Goal: Answer question/provide support: Share knowledge or assist other users

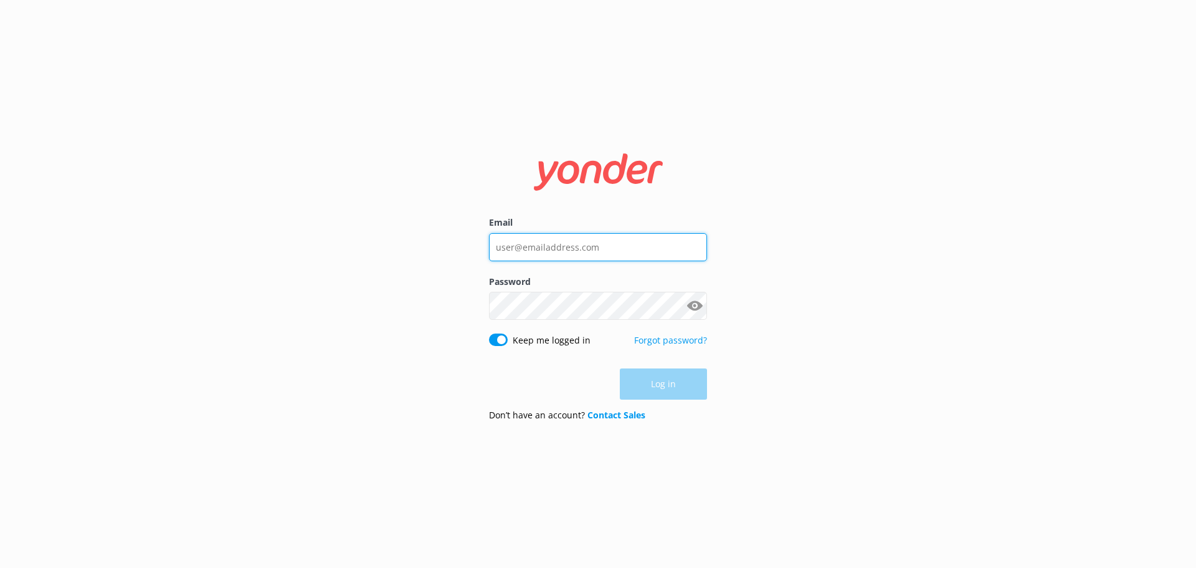
type input "[EMAIL_ADDRESS][DOMAIN_NAME]"
click at [656, 381] on div "Log in" at bounding box center [598, 383] width 218 height 31
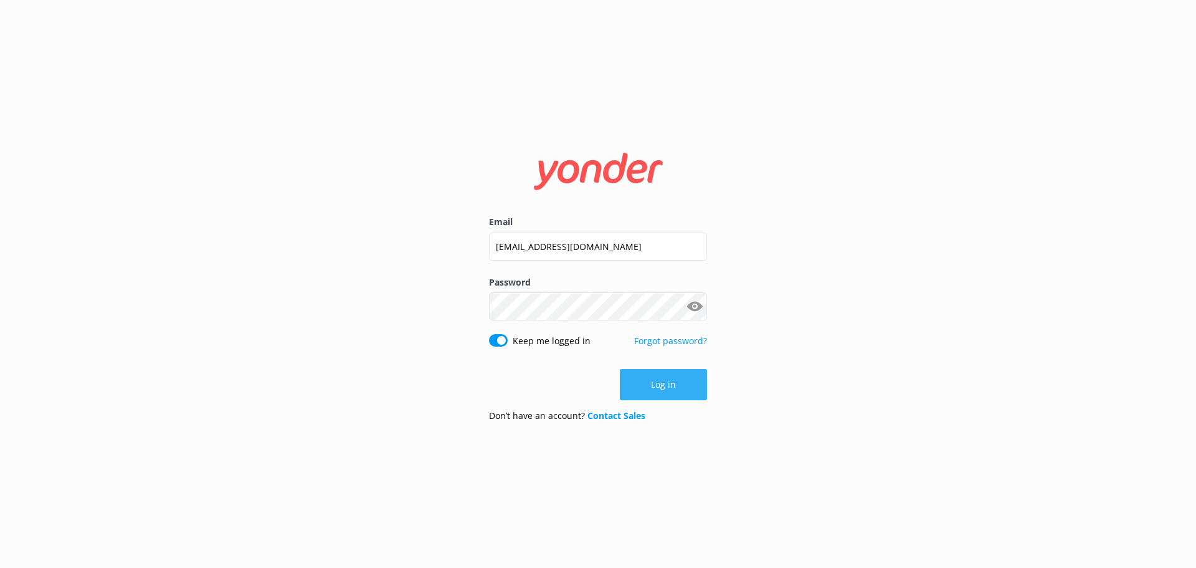
click at [656, 381] on button "Log in" at bounding box center [663, 384] width 87 height 31
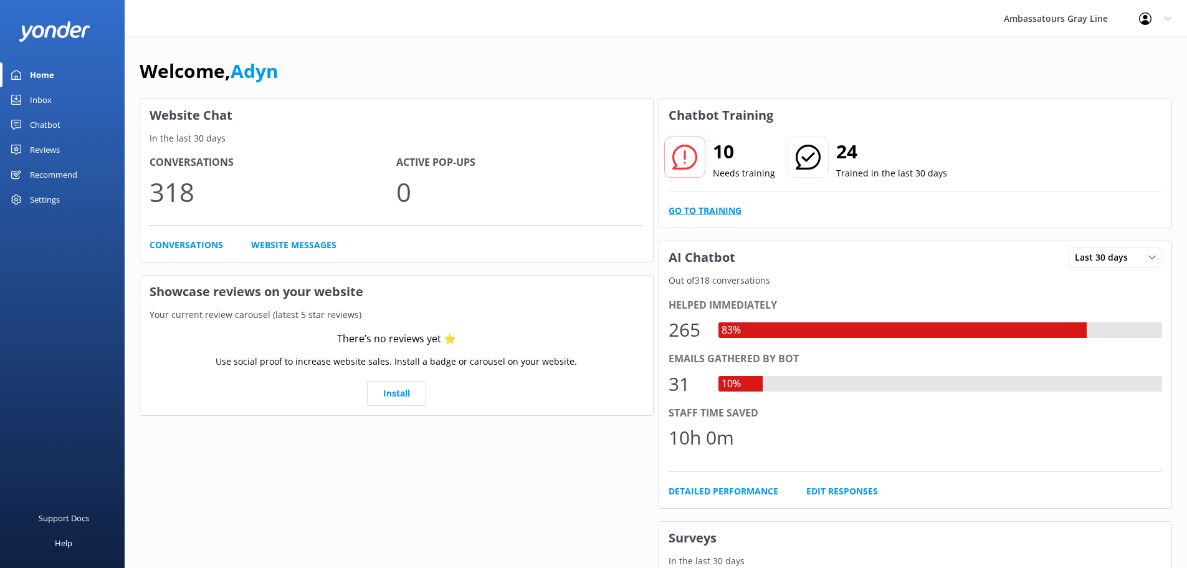
click at [716, 214] on link "Go to Training" at bounding box center [704, 211] width 73 height 14
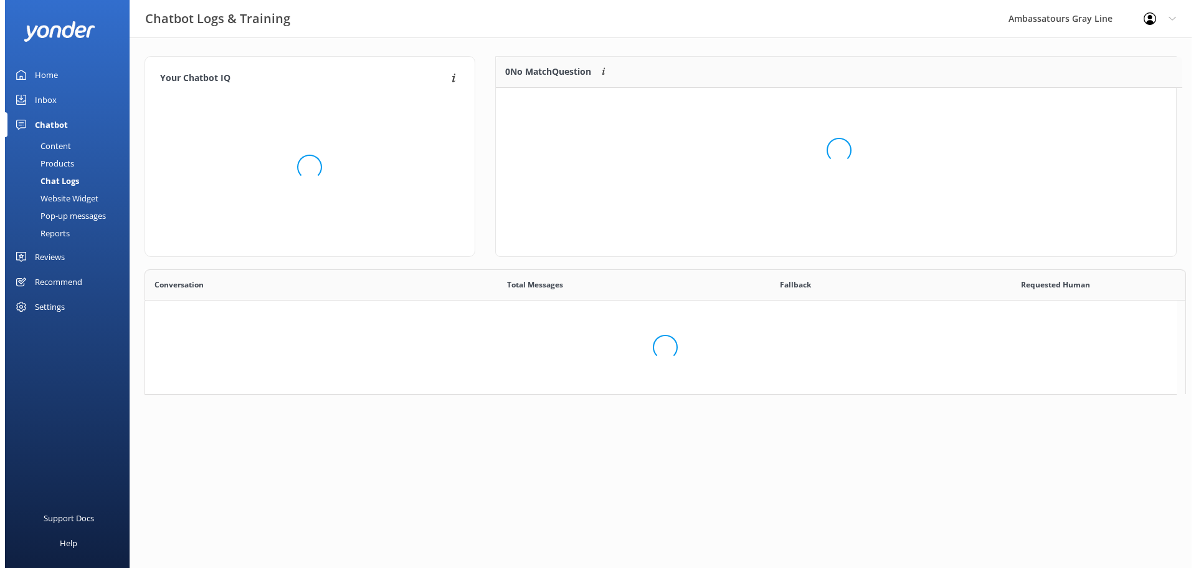
scroll to position [10, 10]
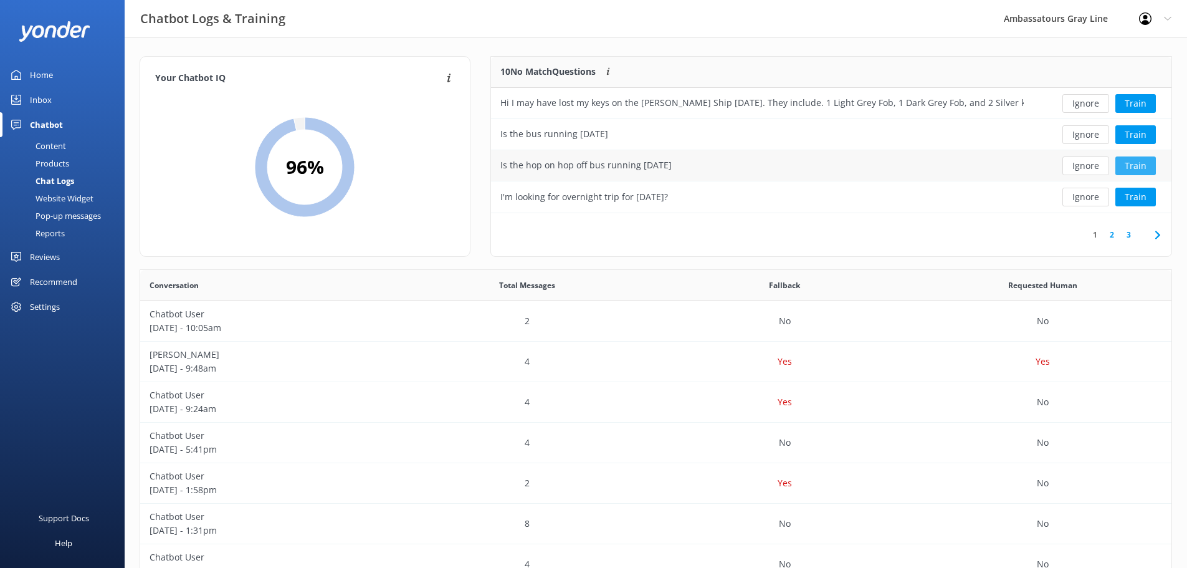
click at [1139, 166] on button "Train" at bounding box center [1135, 165] width 40 height 19
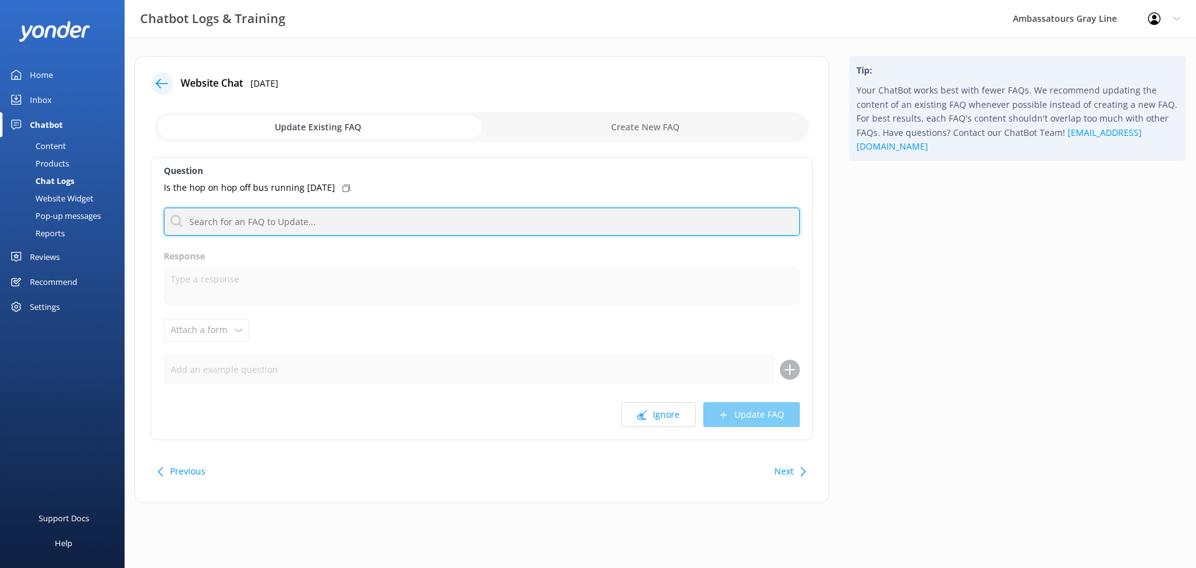
click at [270, 232] on input "text" at bounding box center [482, 221] width 636 height 28
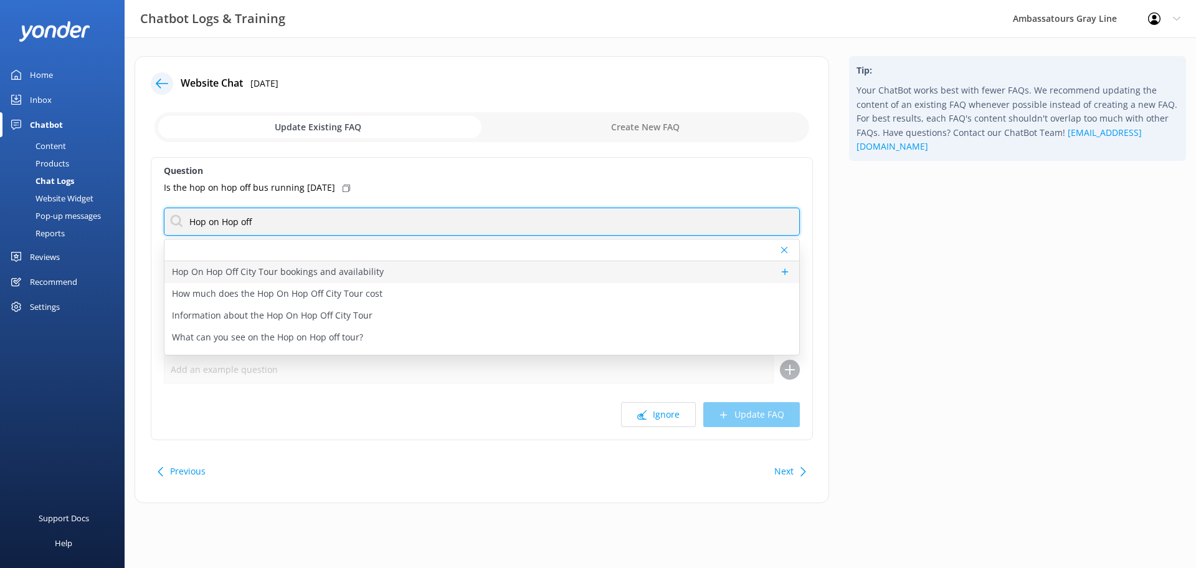
type input "Hop on Hop off"
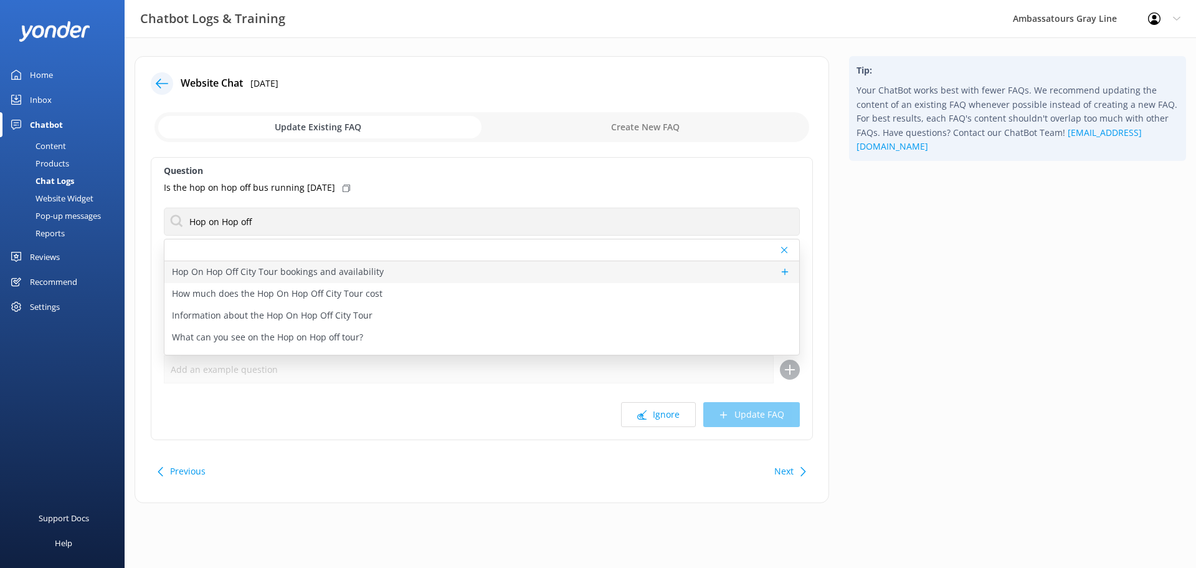
click at [355, 271] on p "Hop On Hop Off City Tour bookings and availability" at bounding box center [278, 272] width 212 height 14
type textarea "You can view live availability and book the Hop On Hop Off City Tour online at …"
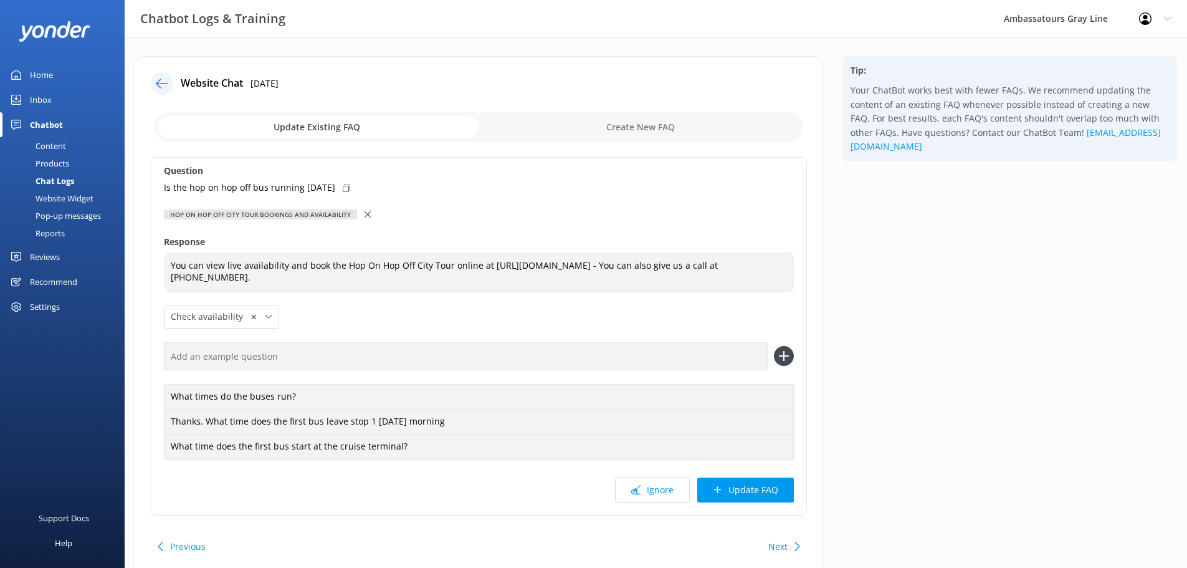
click at [343, 185] on icon at bounding box center [346, 187] width 7 height 7
click at [326, 361] on input "text" at bounding box center [466, 356] width 604 height 28
paste input "Is the hop on hop off bus running [DATE]"
type input "Is the hop on hop off bus running [DATE]"
click at [789, 362] on icon at bounding box center [784, 356] width 20 height 20
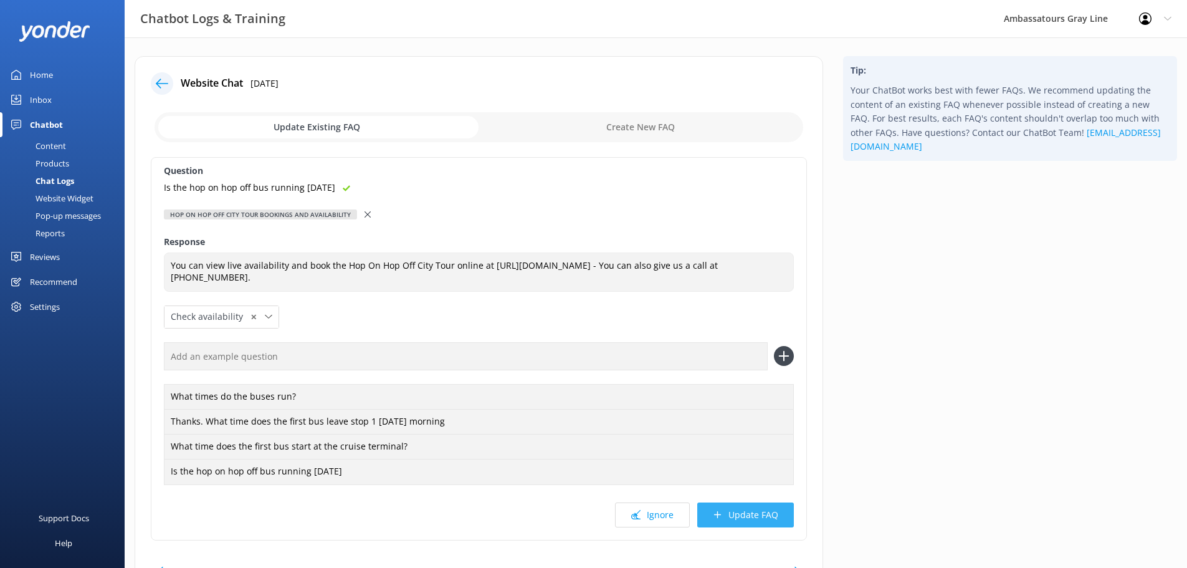
click at [768, 509] on button "Update FAQ" at bounding box center [745, 514] width 97 height 25
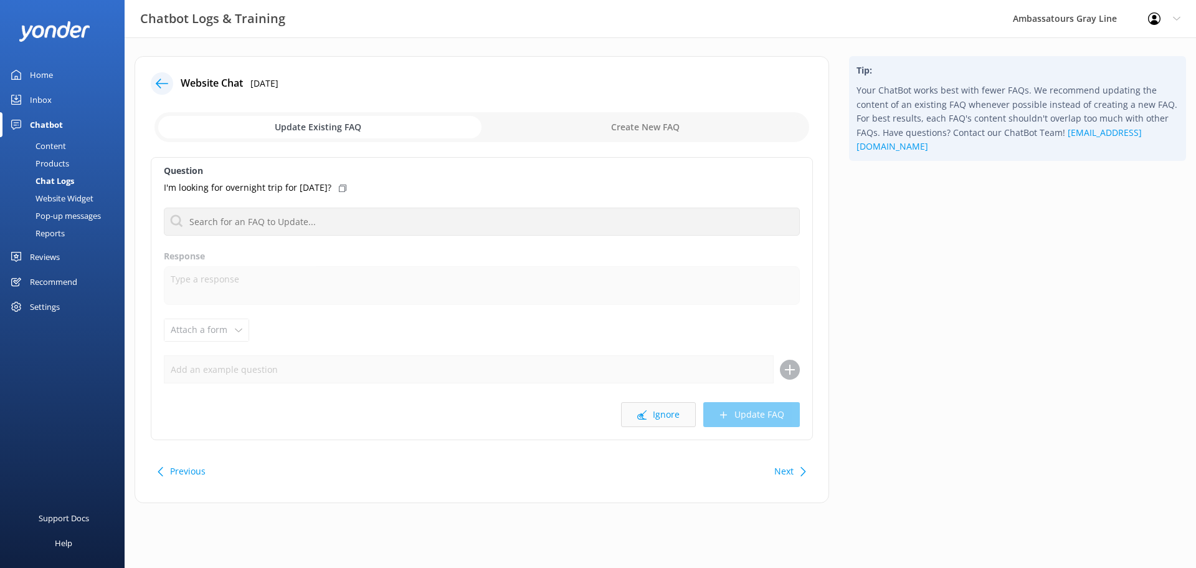
click at [647, 410] on icon at bounding box center [641, 414] width 9 height 9
click at [662, 417] on button "Ignore" at bounding box center [658, 414] width 75 height 25
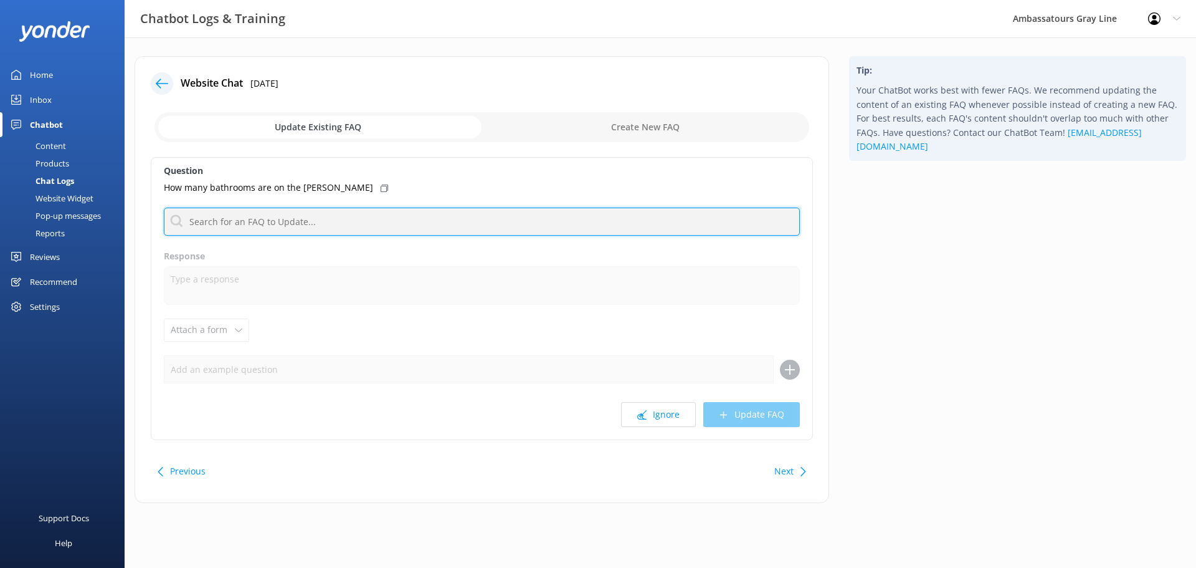
click at [300, 216] on input "text" at bounding box center [482, 221] width 636 height 28
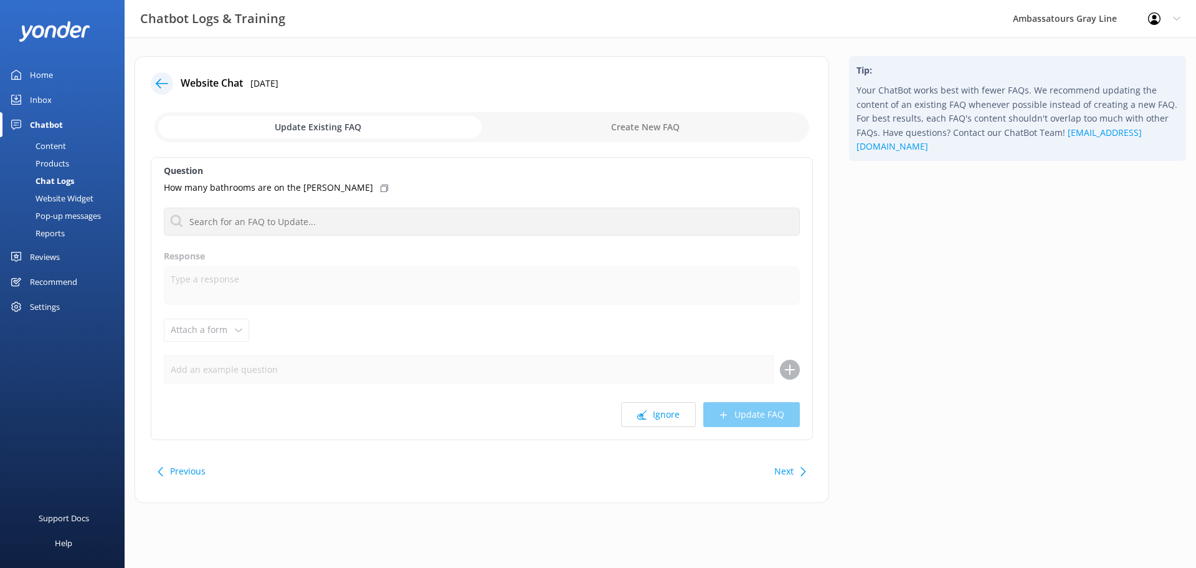
click at [389, 196] on div "Question How many bathrooms are on the silva Hop On Hop Off City Tour bookings …" at bounding box center [482, 298] width 662 height 283
click at [790, 469] on button "Next" at bounding box center [783, 470] width 19 height 25
click at [644, 406] on button "Ignore" at bounding box center [658, 414] width 75 height 25
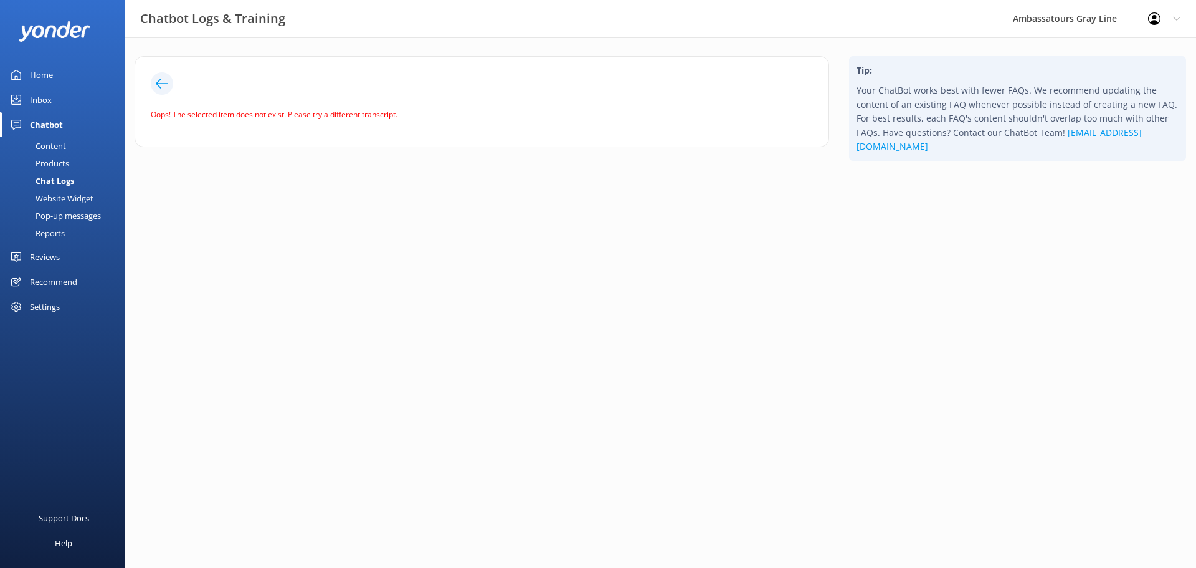
click at [166, 90] on div at bounding box center [162, 83] width 22 height 22
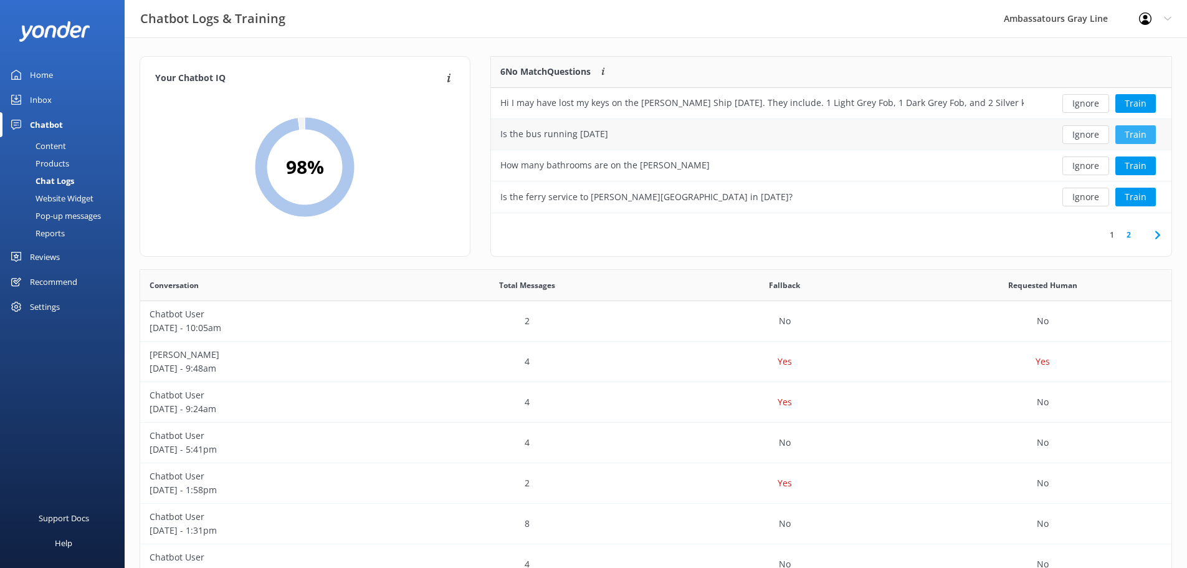
click at [1152, 133] on button "Train" at bounding box center [1135, 134] width 40 height 19
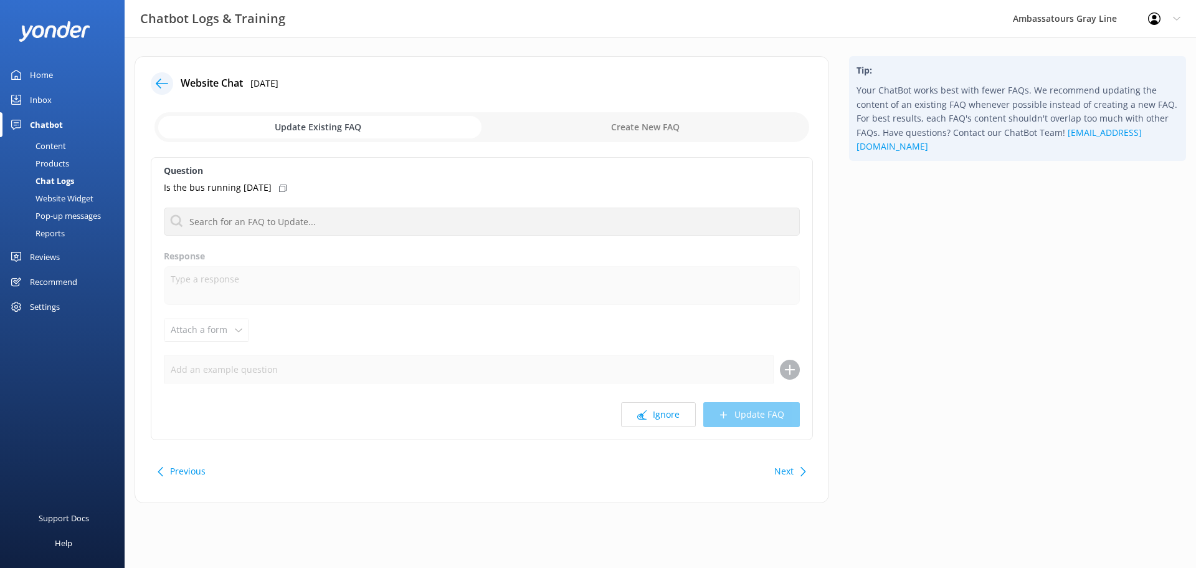
drag, startPoint x: 272, startPoint y: 192, endPoint x: 272, endPoint y: 202, distance: 10.6
click at [272, 192] on div "Is the bus running [DATE]" at bounding box center [482, 188] width 636 height 14
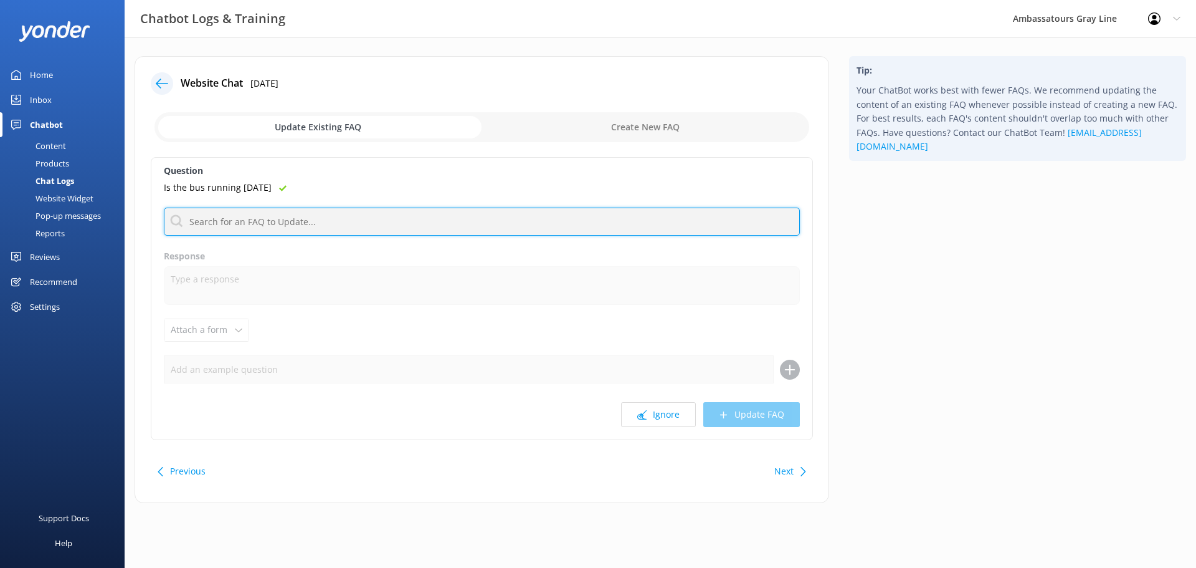
click at [277, 224] on input "text" at bounding box center [482, 221] width 636 height 28
type input "Hop on Hop off"
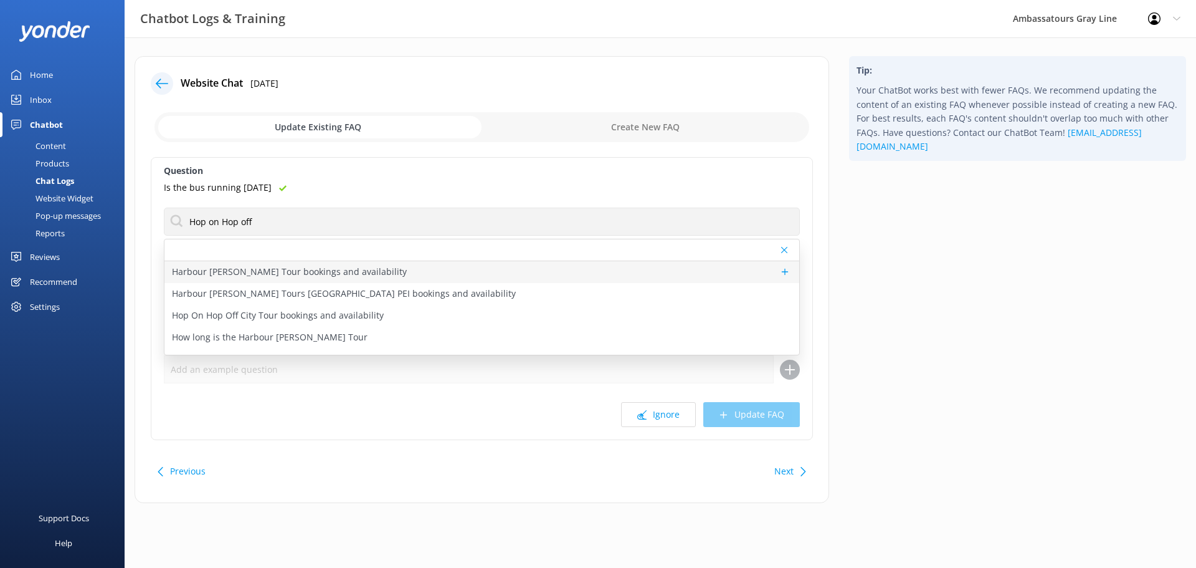
click at [287, 275] on p "Harbour [PERSON_NAME] Tour bookings and availability" at bounding box center [289, 272] width 235 height 14
type textarea "You can view live availability and book the Harbour [PERSON_NAME] Tour online a…"
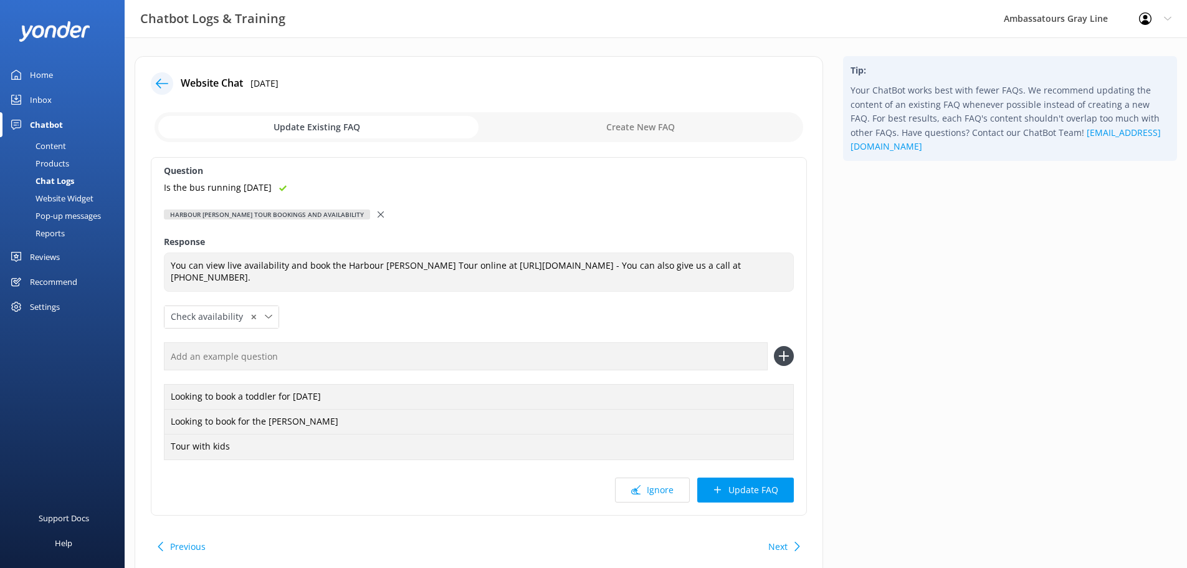
click at [292, 350] on input "text" at bounding box center [466, 356] width 604 height 28
click at [348, 212] on div "Harbour [PERSON_NAME] Tour bookings and availability" at bounding box center [479, 214] width 630 height 14
click at [378, 212] on icon at bounding box center [381, 214] width 6 height 6
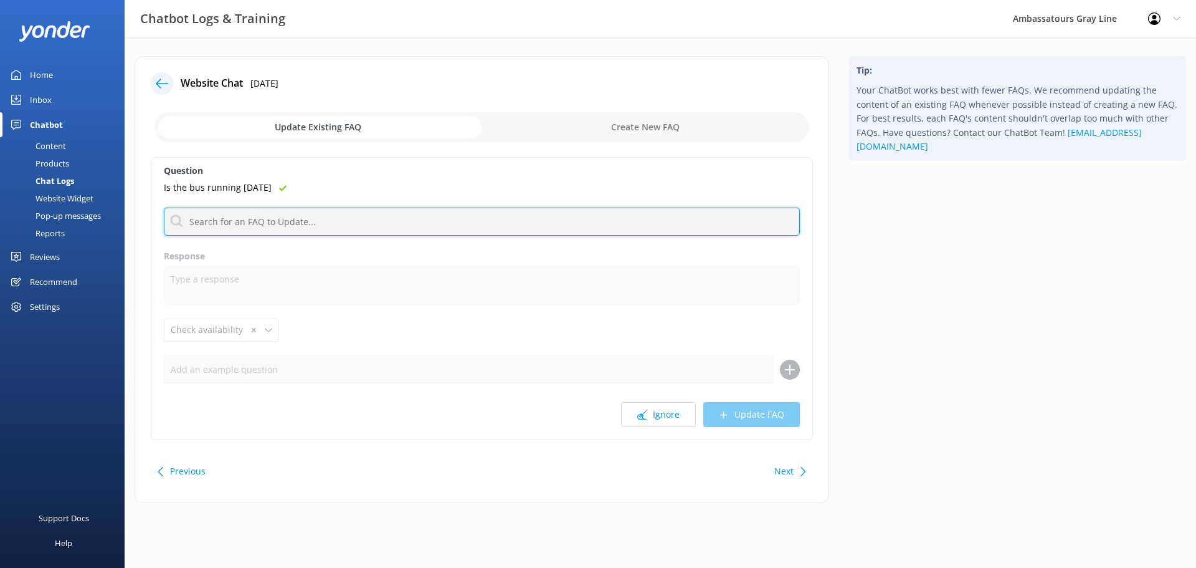
click at [332, 212] on input "text" at bounding box center [482, 221] width 636 height 28
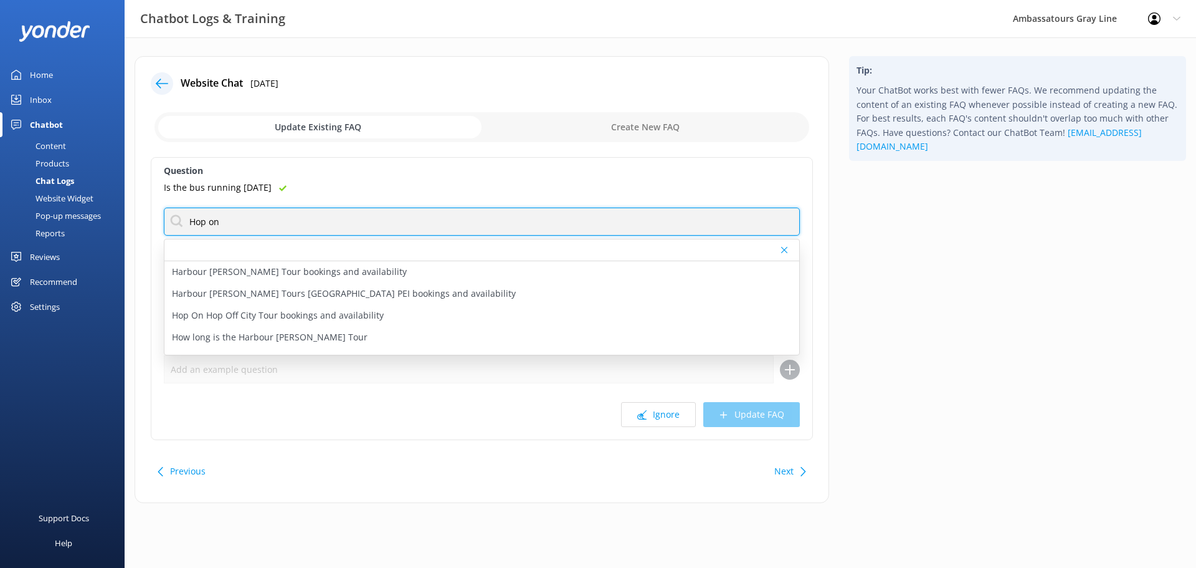
type input "Hop on Hop off"
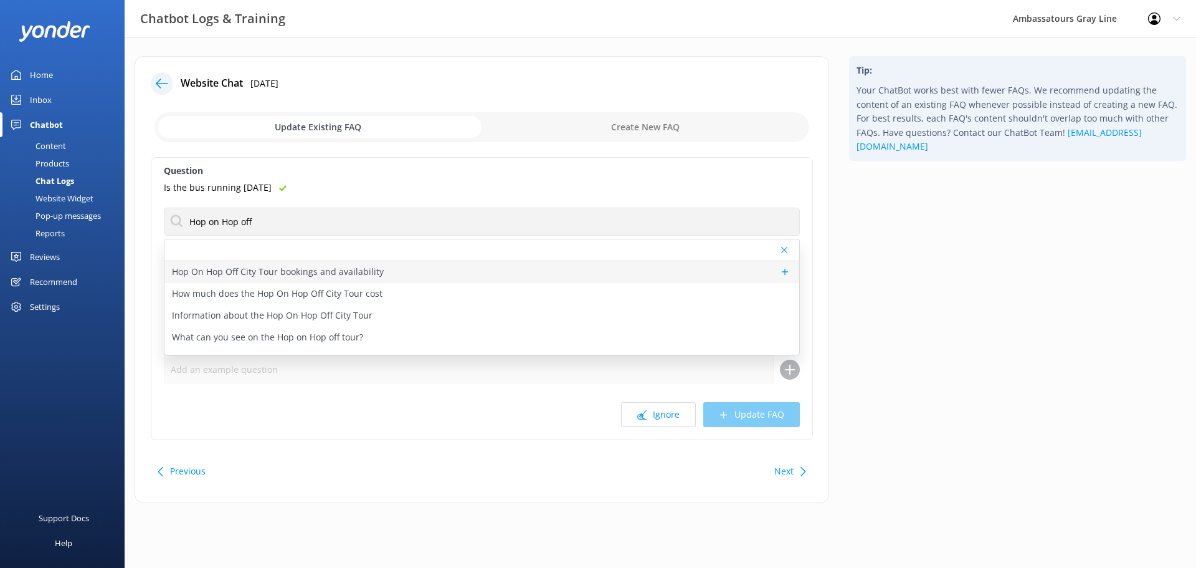
click at [278, 272] on p "Hop On Hop Off City Tour bookings and availability" at bounding box center [278, 272] width 212 height 14
type textarea "You can view live availability and book the Hop On Hop Off City Tour online at …"
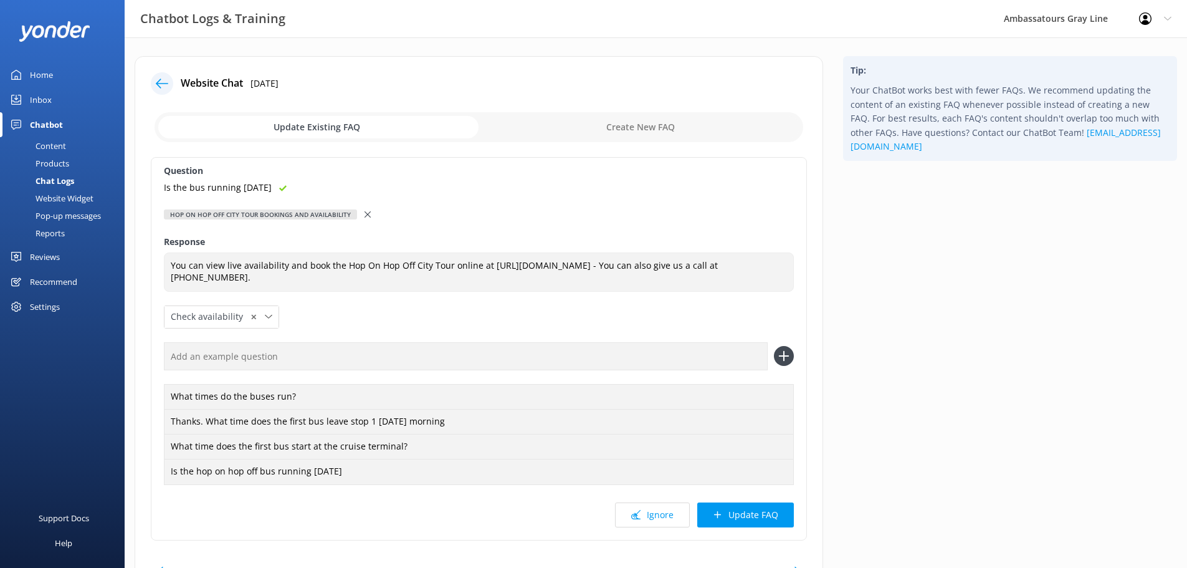
click at [280, 348] on input "text" at bounding box center [466, 356] width 604 height 28
paste input "Is the bus running [DATE]"
type input "Is the bus running [DATE]"
click at [786, 358] on icon at bounding box center [784, 356] width 20 height 20
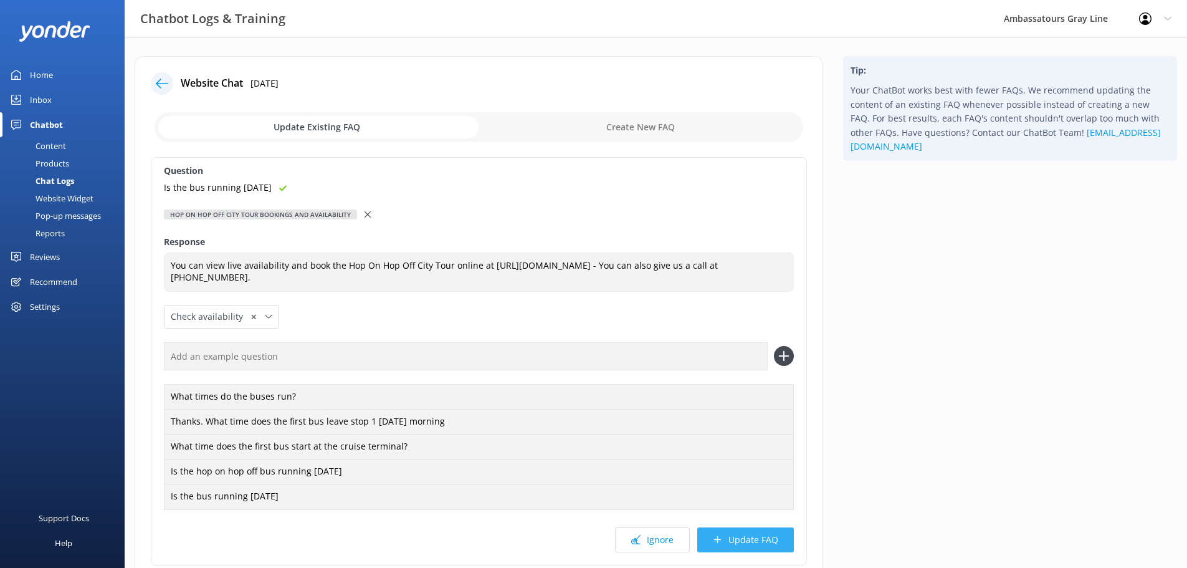
click at [756, 538] on button "Update FAQ" at bounding box center [745, 539] width 97 height 25
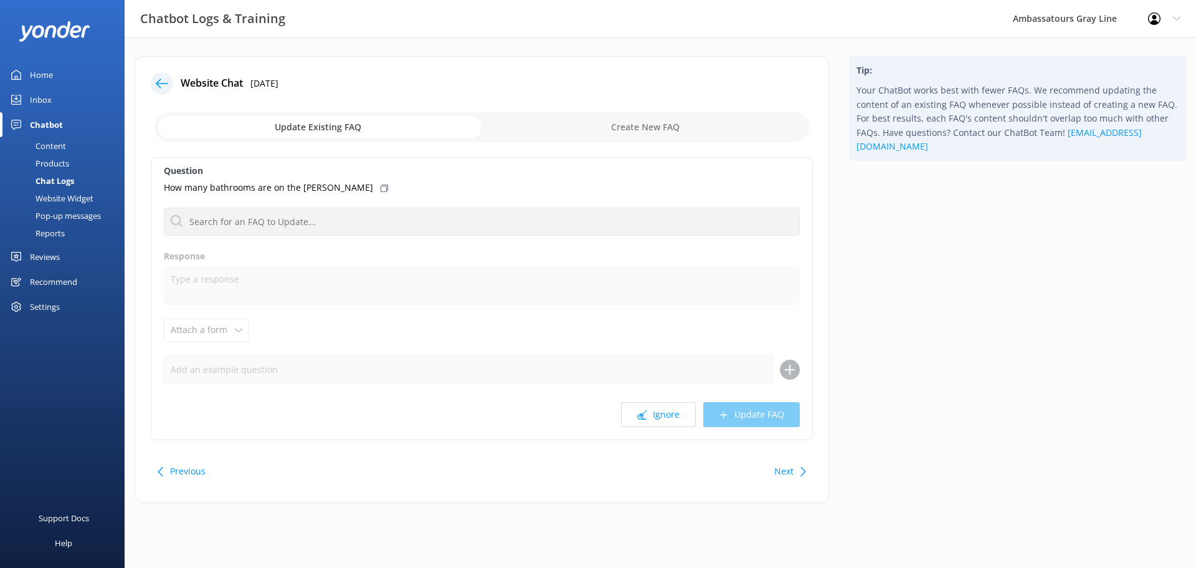
click at [158, 87] on icon at bounding box center [162, 83] width 12 height 12
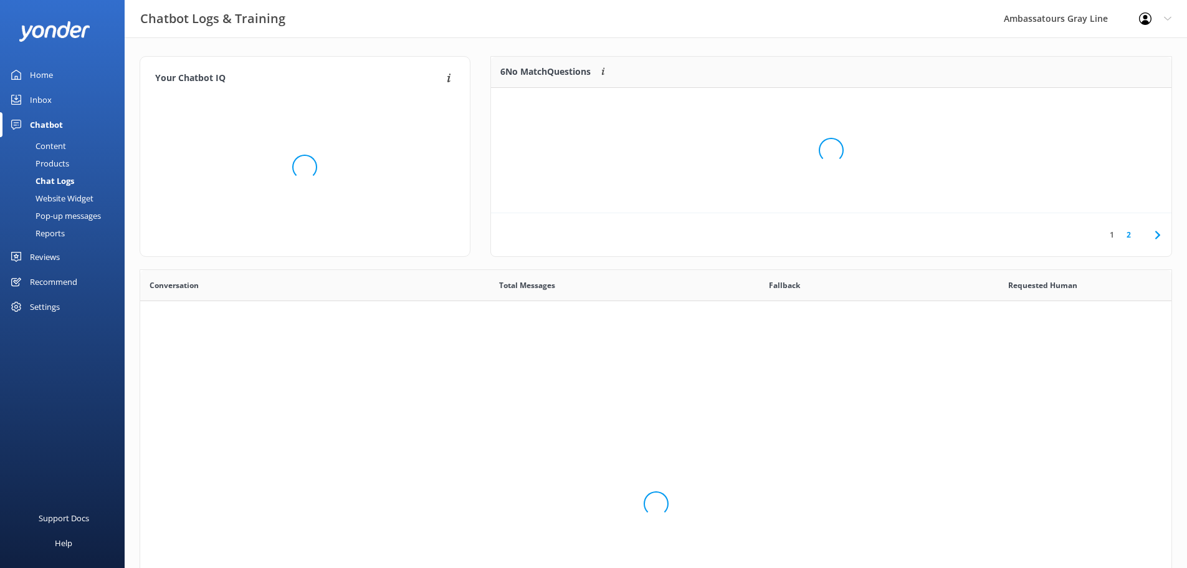
scroll to position [427, 1022]
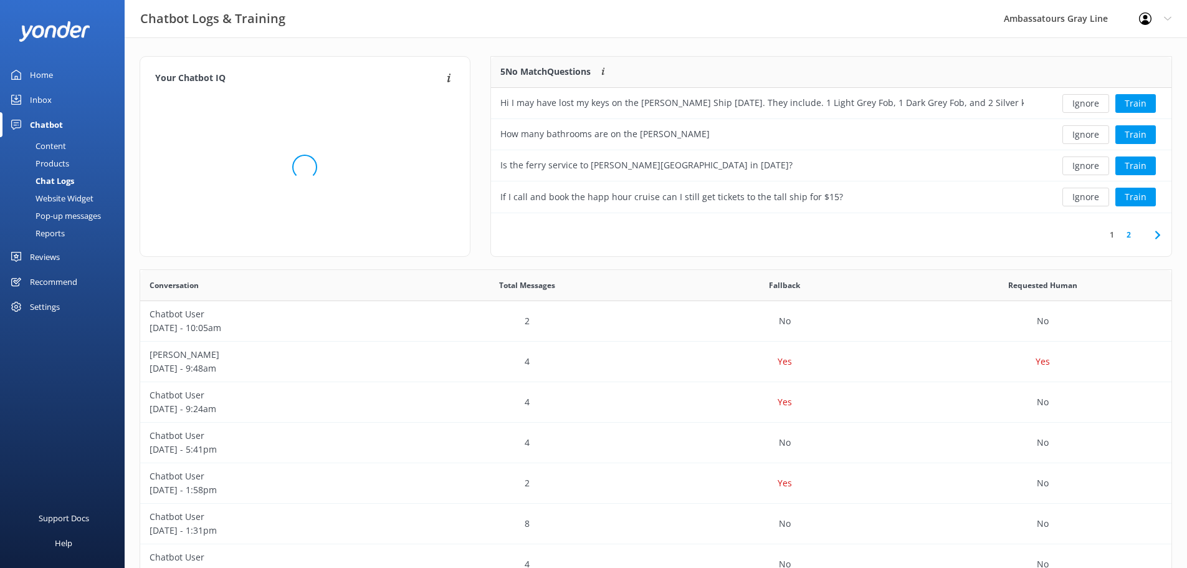
click at [48, 72] on div "Home" at bounding box center [41, 74] width 23 height 25
